Goal: Download file/media

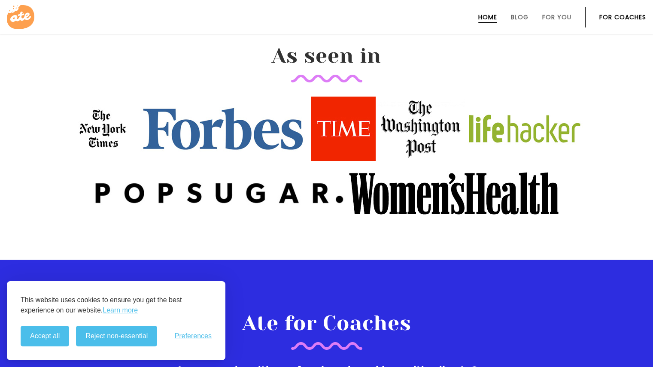
scroll to position [1029, 0]
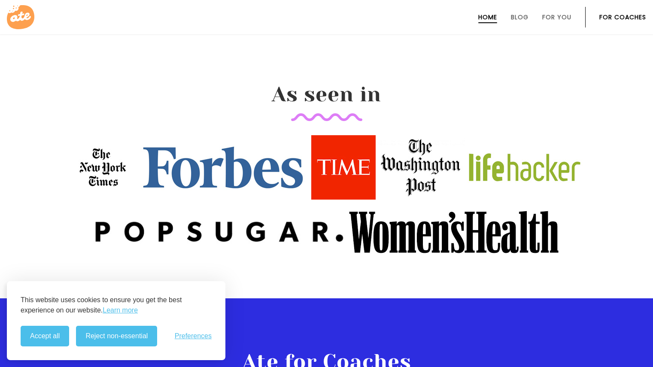
click at [618, 15] on link "For Coaches" at bounding box center [623, 17] width 47 height 7
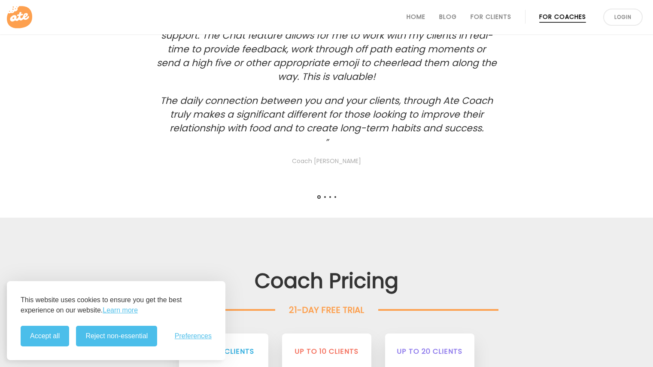
scroll to position [1714, 0]
click at [418, 20] on link "Home" at bounding box center [416, 16] width 19 height 7
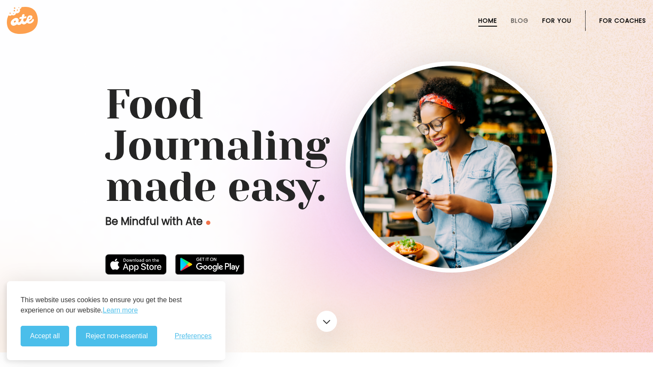
click at [557, 19] on link "For You" at bounding box center [557, 20] width 29 height 7
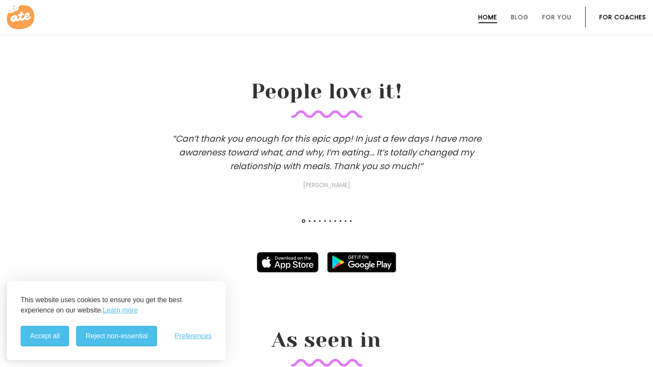
scroll to position [785, 0]
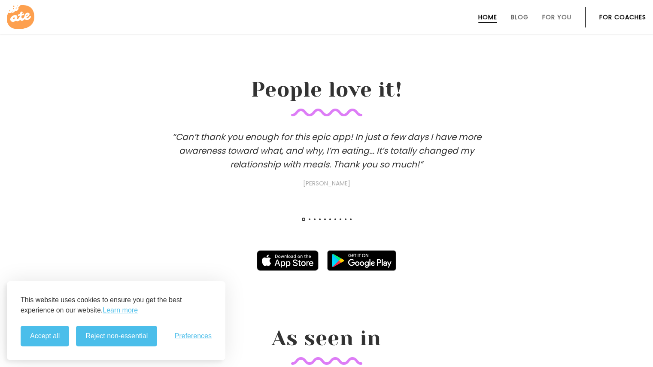
click at [312, 260] on img at bounding box center [288, 260] width 62 height 21
